Goal: Find specific page/section: Find specific page/section

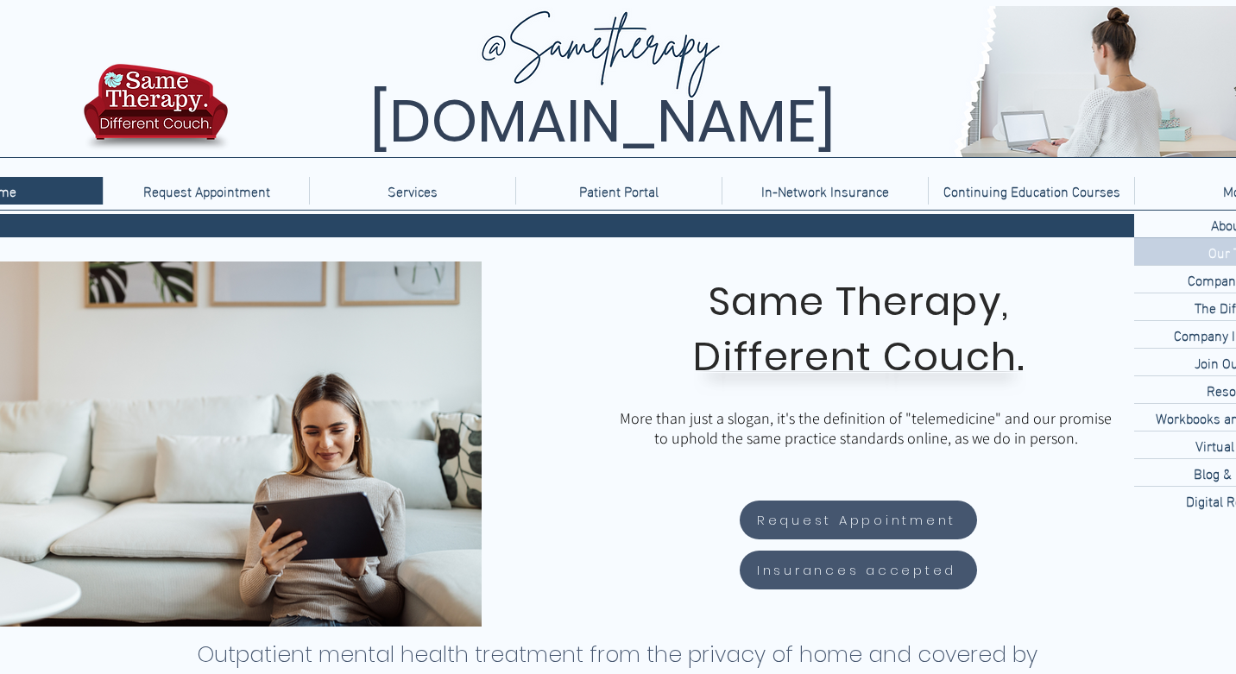
click at [1187, 258] on div "Our Team" at bounding box center [1237, 251] width 206 height 27
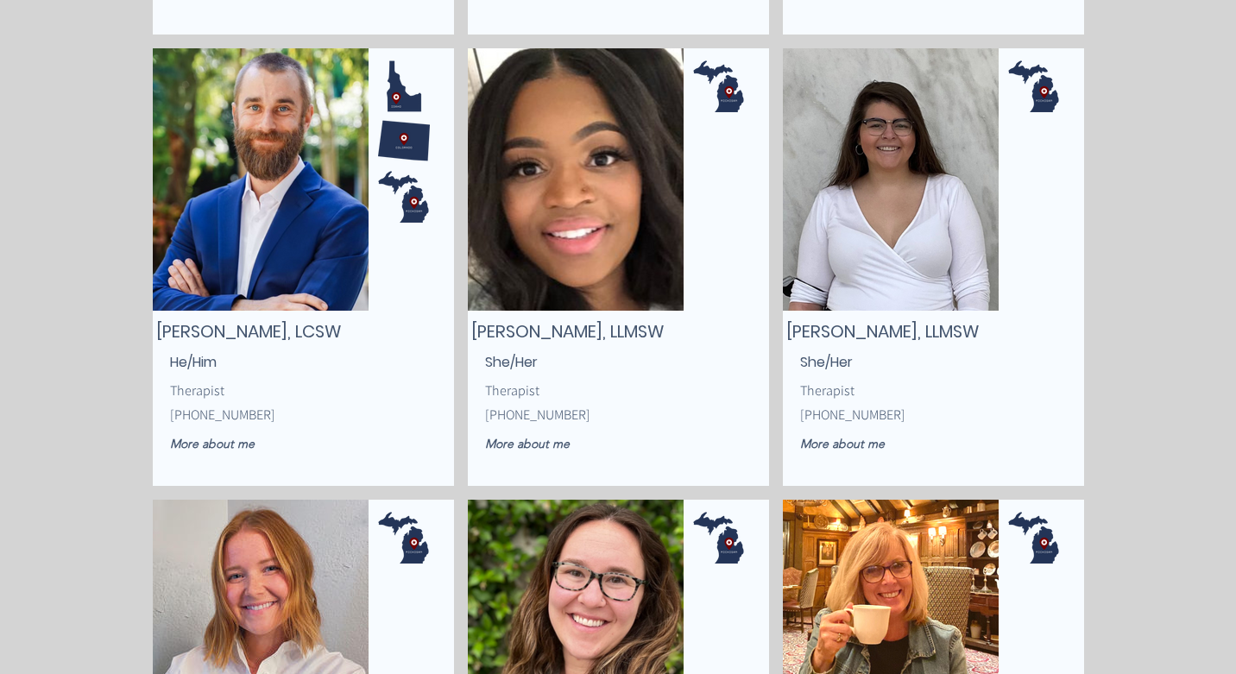
scroll to position [3404, 0]
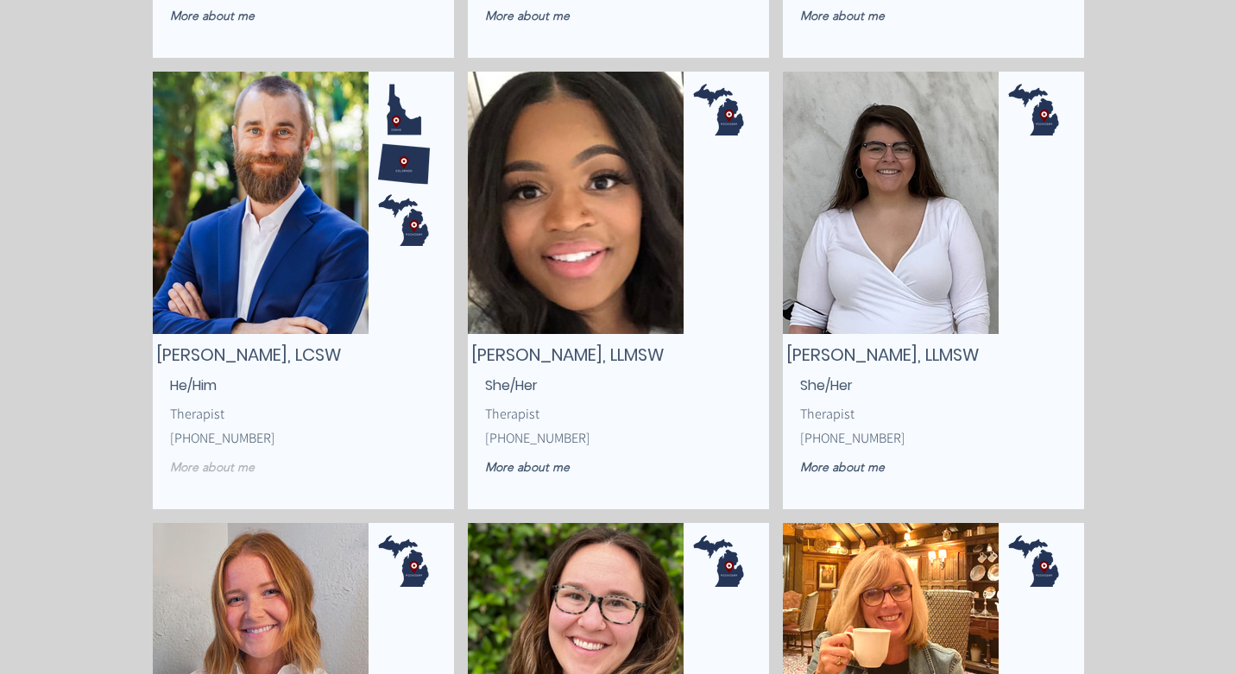
click at [205, 463] on span "More about me" at bounding box center [212, 467] width 85 height 16
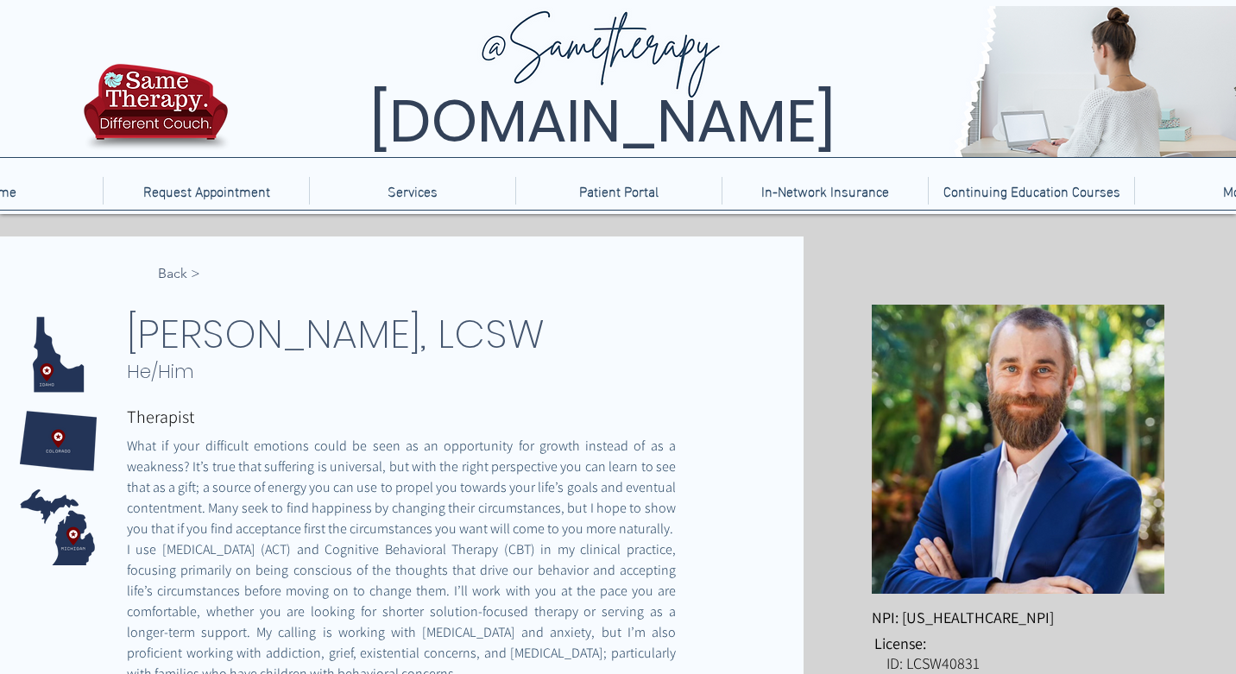
scroll to position [129, 0]
